Goal: Communication & Community: Ask a question

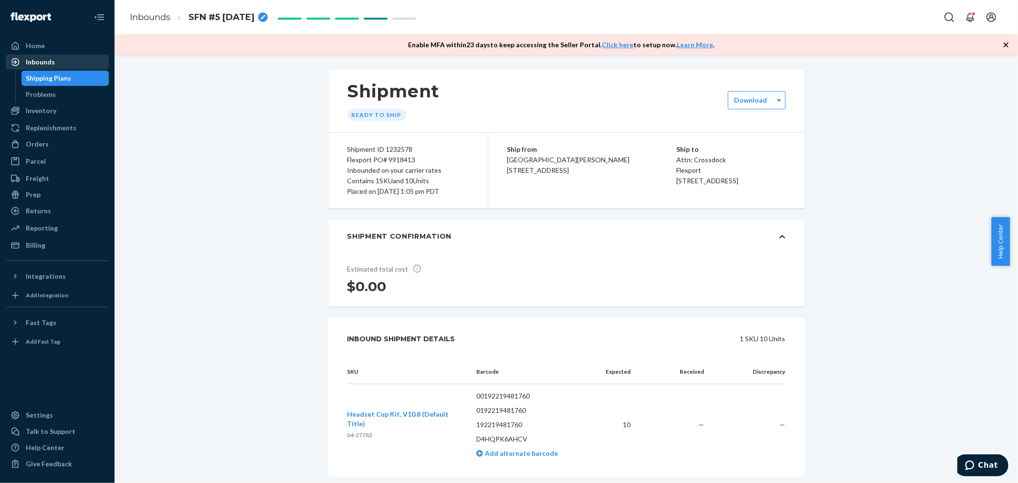
click at [50, 59] on div "Inbounds" at bounding box center [40, 62] width 29 height 10
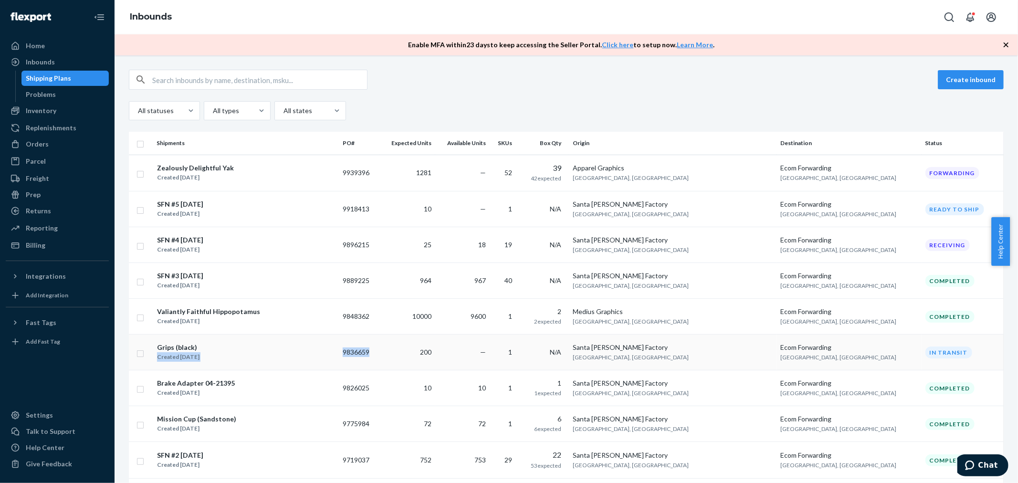
drag, startPoint x: 380, startPoint y: 353, endPoint x: 416, endPoint y: 358, distance: 35.6
click at [416, 358] on tr "Grips (black) Created [DATE] 9836659 200 — 1 N/A [GEOGRAPHIC_DATA][PERSON_NAME]…" at bounding box center [566, 353] width 875 height 36
click at [379, 358] on td "9836659" at bounding box center [359, 353] width 40 height 36
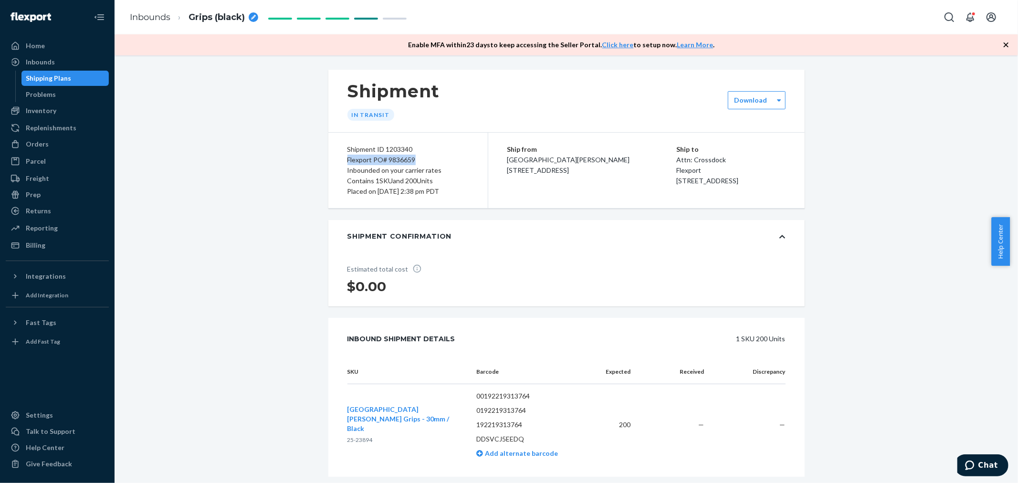
drag, startPoint x: 352, startPoint y: 162, endPoint x: 460, endPoint y: 158, distance: 108.4
click at [460, 158] on div "Shipment ID 1203340 Flexport PO# 9836659 Inbounded on your carrier rates Contai…" at bounding box center [408, 170] width 160 height 75
copy div "Flexport PO# 9836659"
click at [64, 57] on div "Inbounds" at bounding box center [57, 61] width 101 height 13
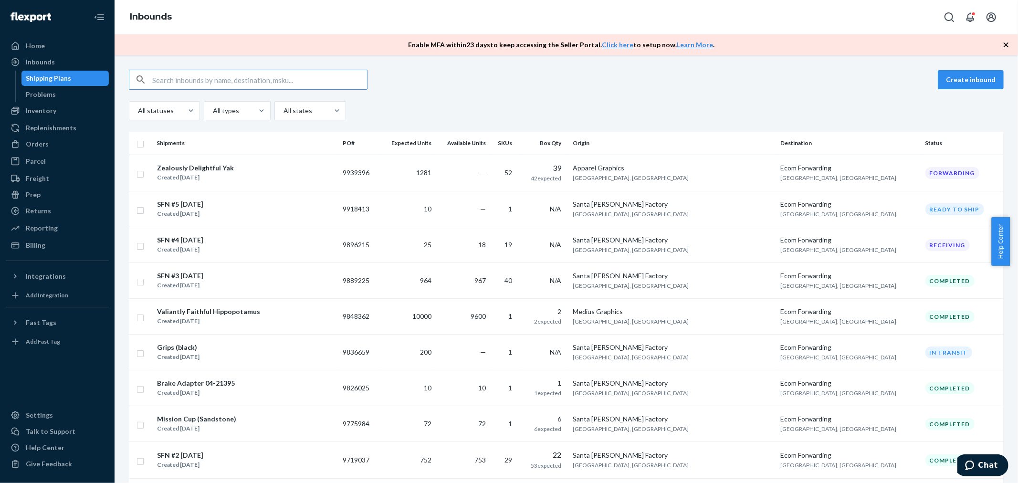
drag, startPoint x: 206, startPoint y: 201, endPoint x: 200, endPoint y: 201, distance: 5.3
click at [203, 201] on div "SFN #5 [DATE]" at bounding box center [180, 205] width 46 height 10
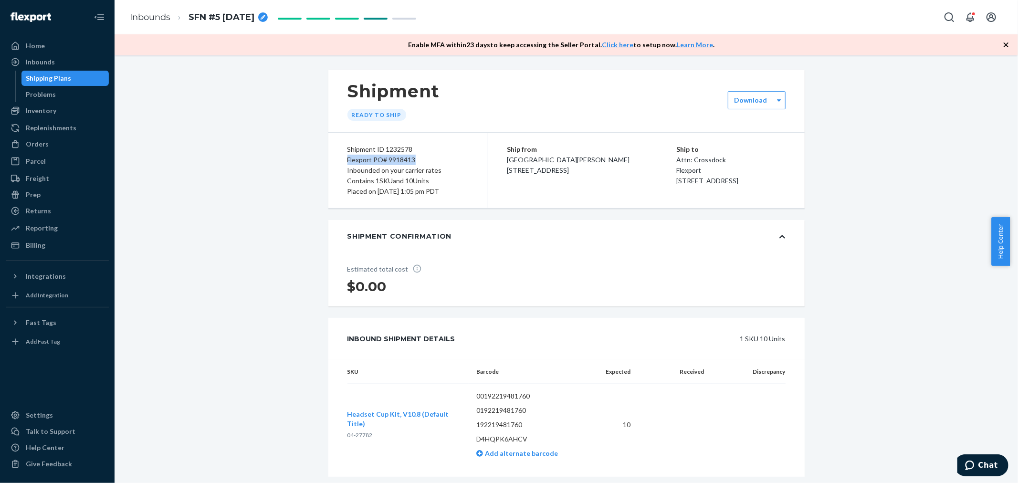
drag, startPoint x: 345, startPoint y: 160, endPoint x: 426, endPoint y: 158, distance: 81.2
click at [426, 158] on div "Flexport PO# 9918413" at bounding box center [407, 160] width 121 height 11
copy div "Flexport PO# 9918413"
click at [969, 462] on icon "Chat" at bounding box center [969, 465] width 9 height 10
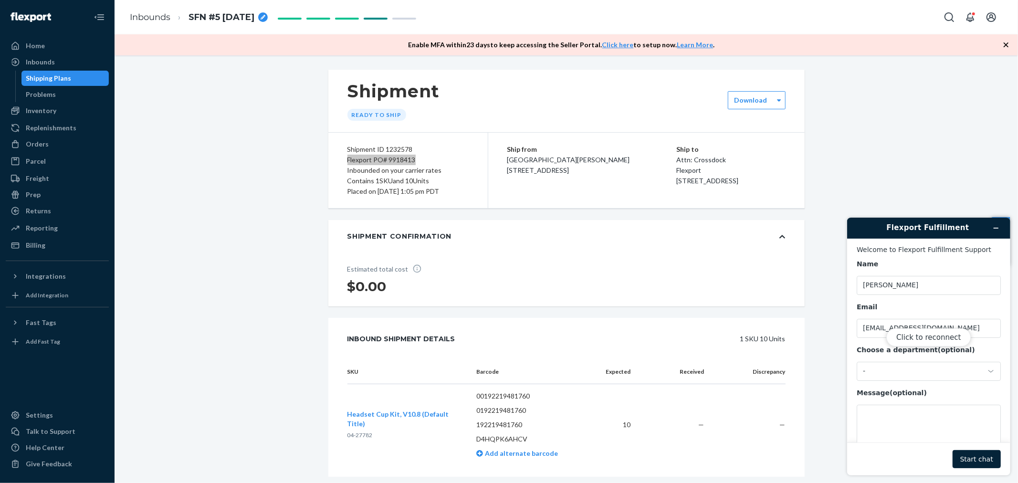
click at [955, 377] on div "Click to reconnect" at bounding box center [928, 346] width 163 height 258
click at [985, 380] on div "Click to reconnect" at bounding box center [928, 346] width 163 height 258
click at [987, 375] on div "Click to reconnect" at bounding box center [928, 346] width 163 height 258
drag, startPoint x: 1011, startPoint y: 368, endPoint x: 982, endPoint y: 368, distance: 28.7
click at [1007, 368] on div "Flexport Fulfillment Welcome to Flexport Fulfillment Support Name [PERSON_NAME]…" at bounding box center [928, 346] width 179 height 273
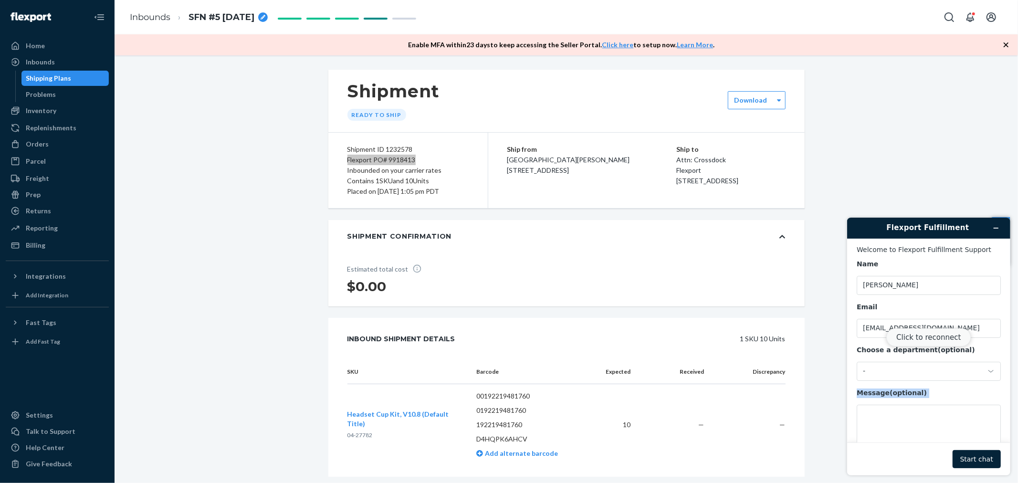
click at [939, 333] on button "Click to reconnect" at bounding box center [928, 337] width 84 height 18
click at [998, 379] on div "-" at bounding box center [928, 370] width 144 height 19
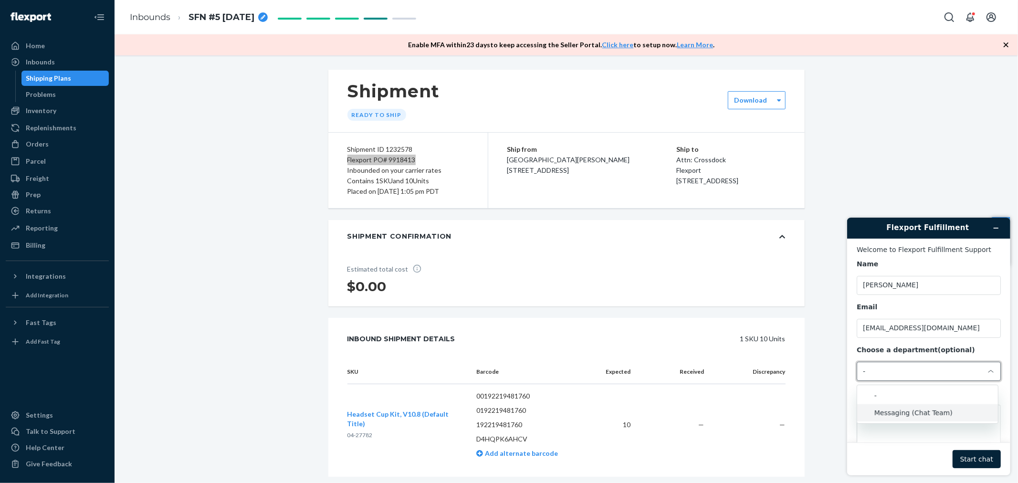
click at [899, 418] on li "Messaging (Chat Team)" at bounding box center [927, 412] width 141 height 17
click at [899, 418] on textarea "Message (optional)" at bounding box center [928, 430] width 144 height 53
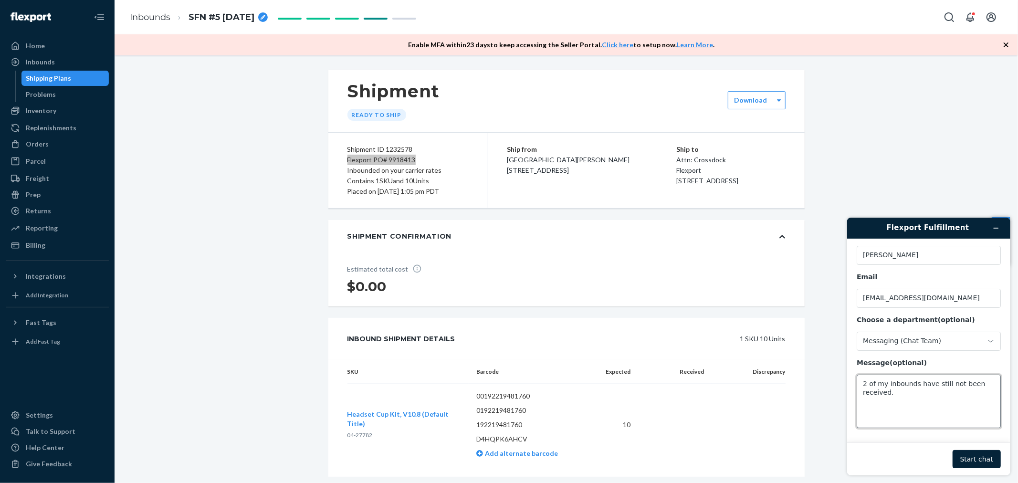
click at [906, 393] on textarea "2 of my inbounds have still not been received." at bounding box center [928, 400] width 144 height 53
paste textarea "PO# 9836659"
click at [908, 406] on textarea "2 of my inbounds have still not been received. PO# 9836659 &" at bounding box center [928, 400] width 144 height 53
click at [900, 400] on textarea "2 of my inbounds have still not been received. PO# 9836659 &" at bounding box center [928, 400] width 144 height 53
paste textarea "PO# 9918413"
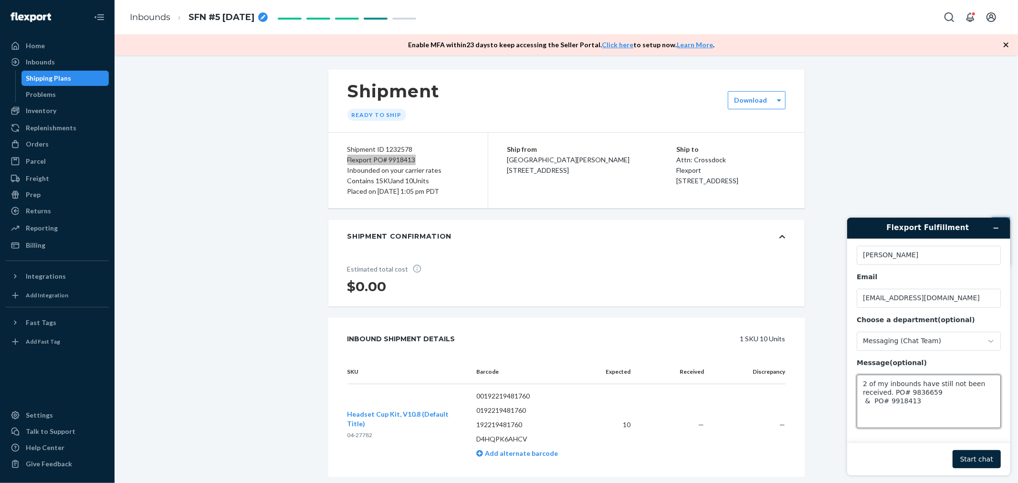
type textarea "2 of my inbounds have still not been received. PO# 9836659 & PO# 9918413"
click at [978, 452] on button "Start chat" at bounding box center [976, 459] width 48 height 18
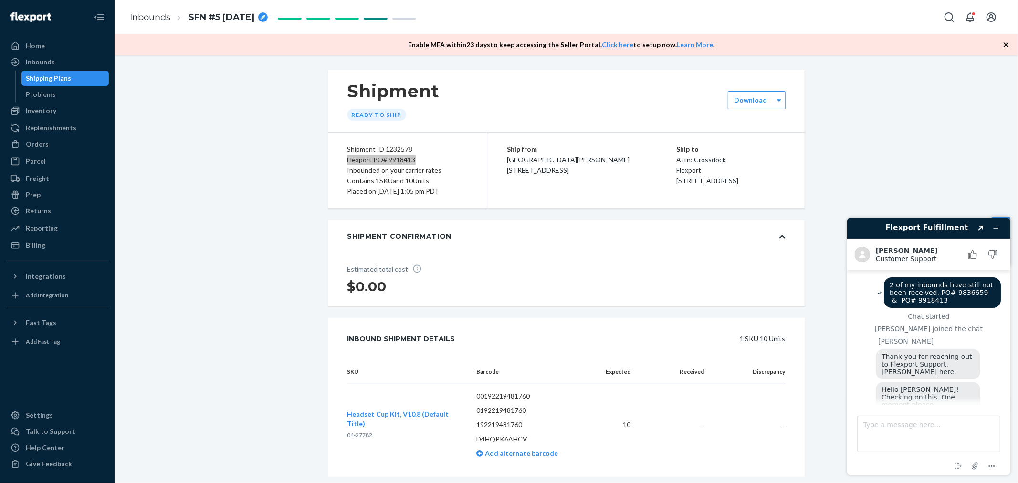
scroll to position [137, 0]
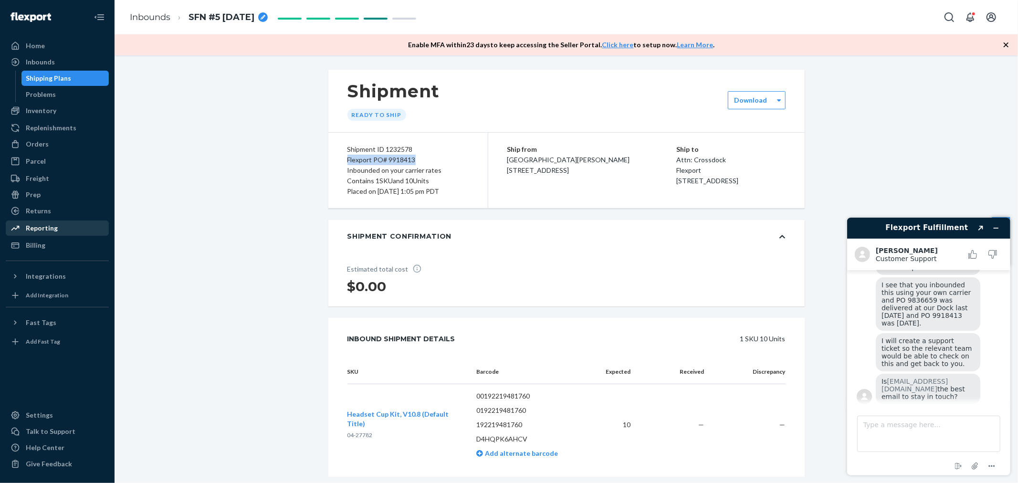
click at [48, 224] on div "Reporting" at bounding box center [42, 228] width 32 height 10
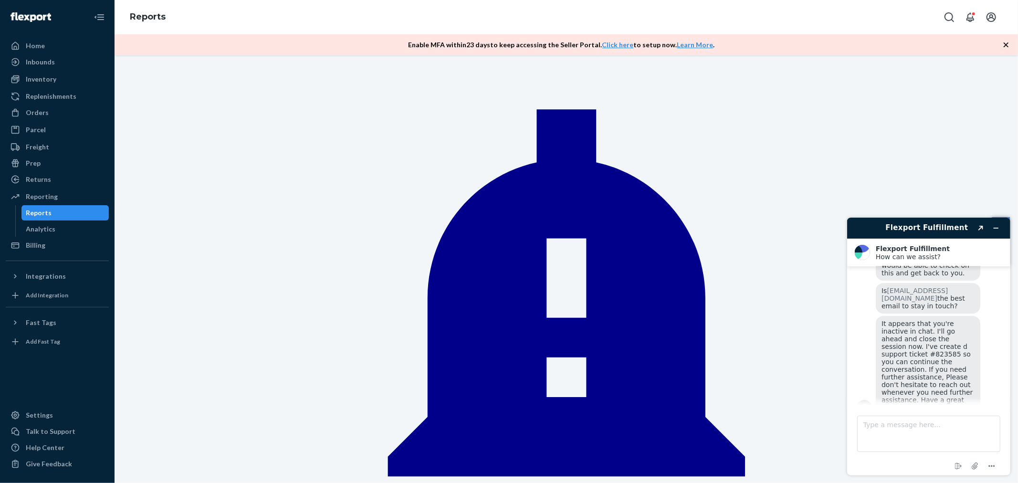
scroll to position [271, 0]
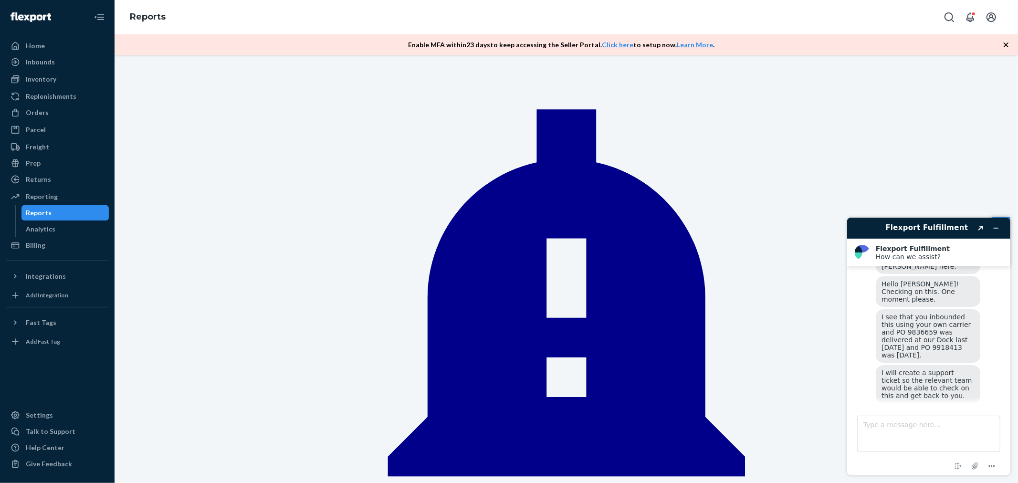
scroll to position [106, 0]
drag, startPoint x: 906, startPoint y: 354, endPoint x: 861, endPoint y: 351, distance: 45.0
drag, startPoint x: 861, startPoint y: 351, endPoint x: 868, endPoint y: 361, distance: 12.0
click at [868, 361] on div "[PERSON_NAME] Thank you for reaching out to Flexport Support. [PERSON_NAME] her…" at bounding box center [928, 381] width 144 height 308
click at [958, 423] on textarea "Type a message here..." at bounding box center [928, 433] width 143 height 36
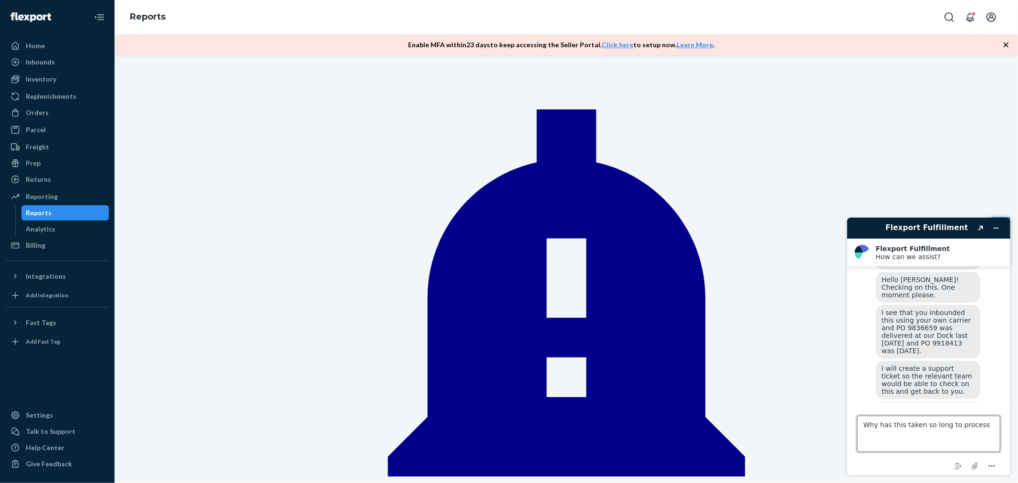
type textarea "Why has this taken so long to process?"
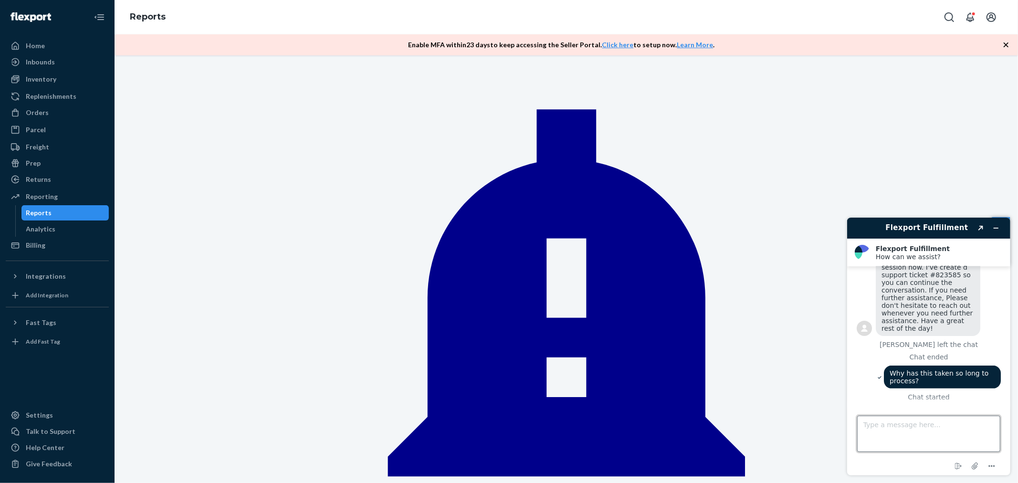
scroll to position [307, 0]
type input "long"
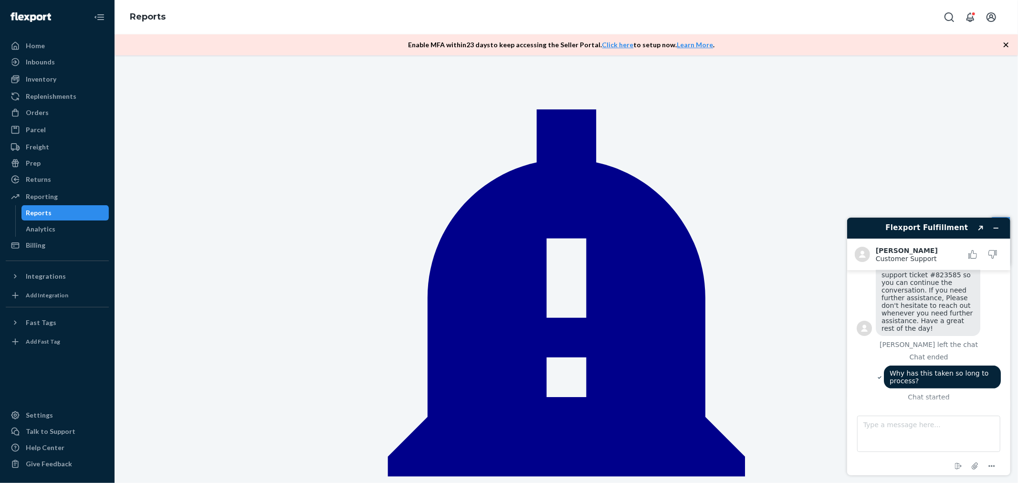
click at [50, 245] on div "Billing" at bounding box center [57, 245] width 101 height 13
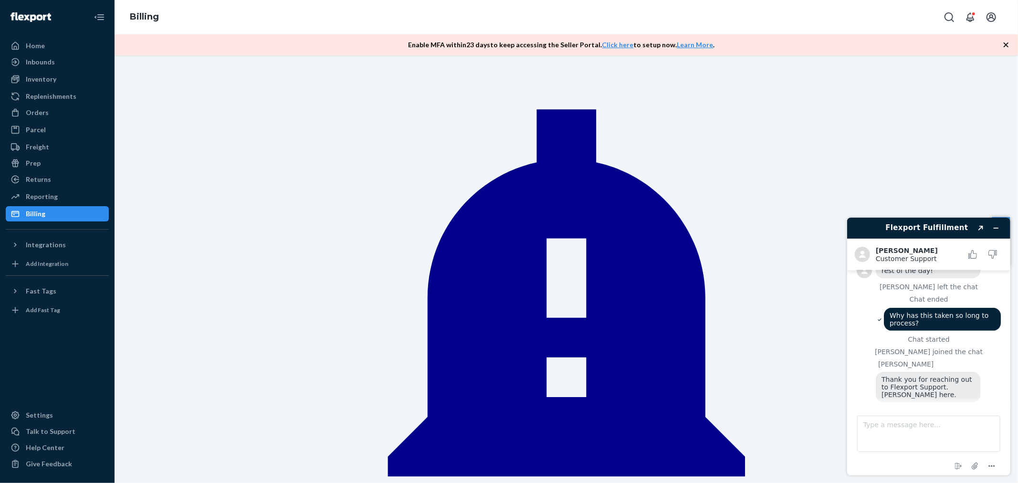
scroll to position [368, 0]
drag, startPoint x: 697, startPoint y: 350, endPoint x: 701, endPoint y: 360, distance: 10.7
click at [911, 429] on textarea "Type a message here..." at bounding box center [928, 433] width 143 height 36
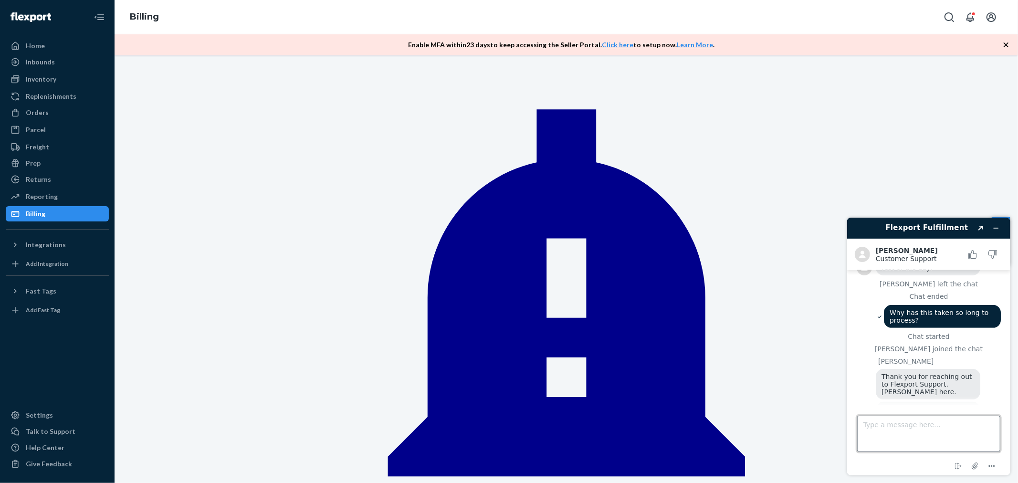
click at [911, 430] on textarea "Type a message here..." at bounding box center [928, 433] width 143 height 36
type textarea "Hey [PERSON_NAME]"
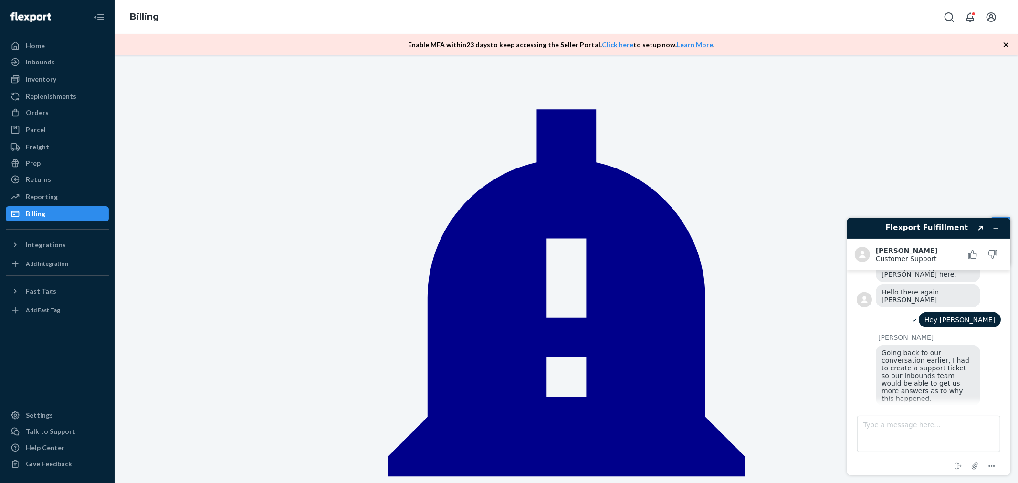
scroll to position [483, 0]
click at [909, 426] on textarea "Type a message here..." at bounding box center [928, 433] width 143 height 36
type textarea "alright thank you"
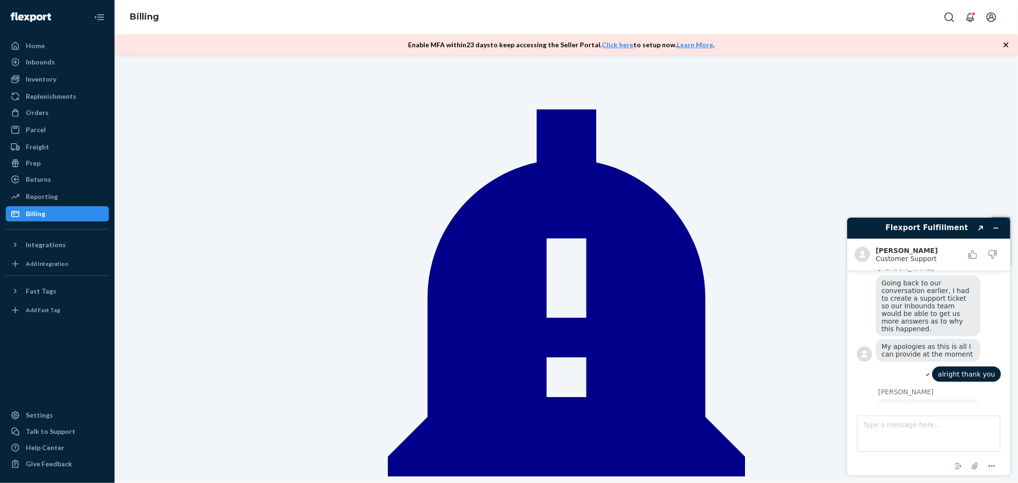
scroll to position [553, 0]
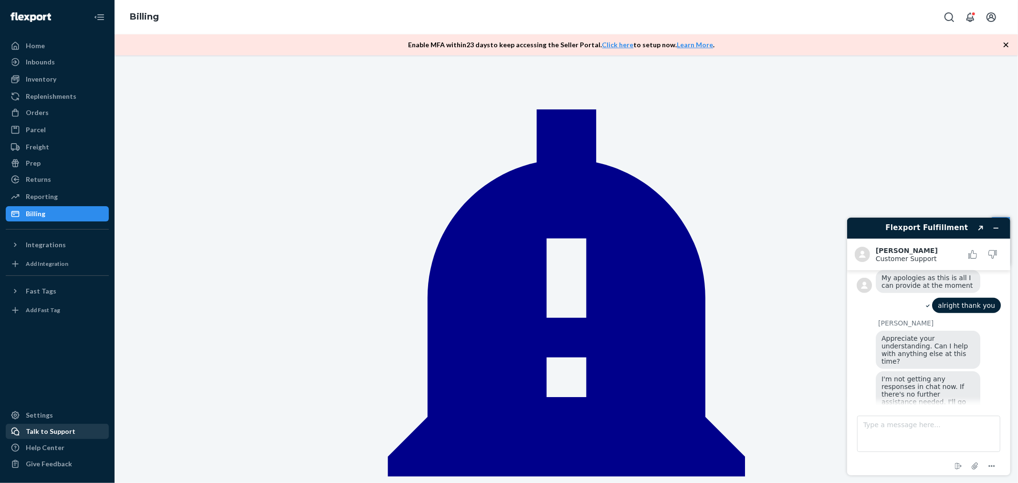
scroll to position [671, 0]
